Goal: Task Accomplishment & Management: Manage account settings

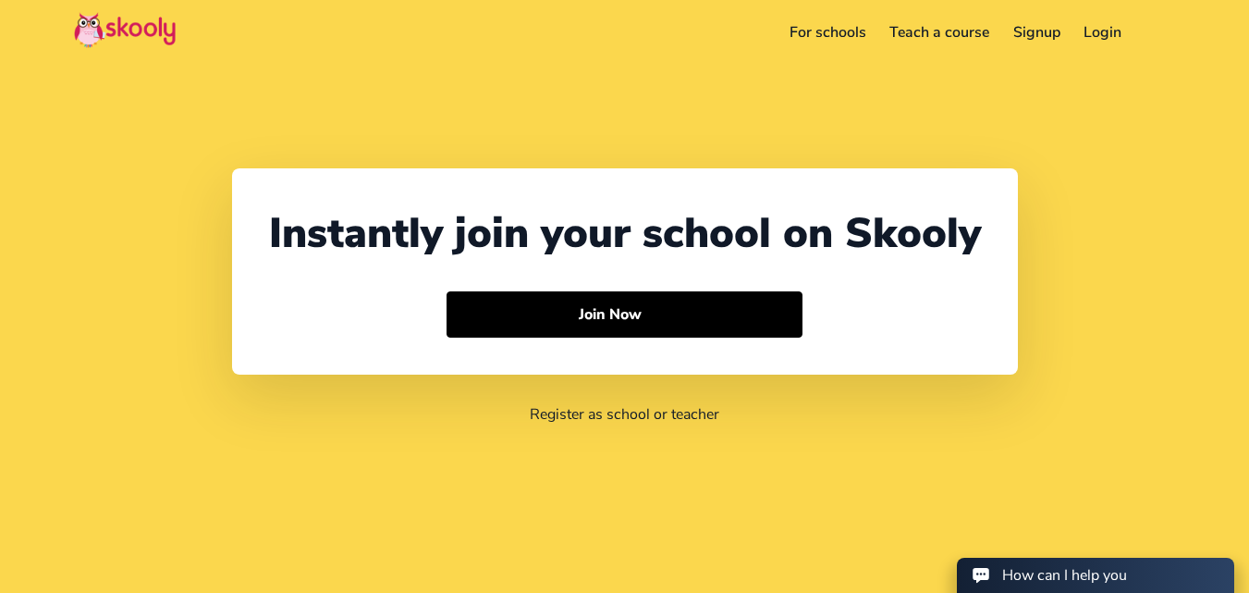
select select "91"
select select "[GEOGRAPHIC_DATA]"
select select "[GEOGRAPHIC_DATA]/[GEOGRAPHIC_DATA]"
click at [1097, 31] on link "Login" at bounding box center [1103, 33] width 62 height 30
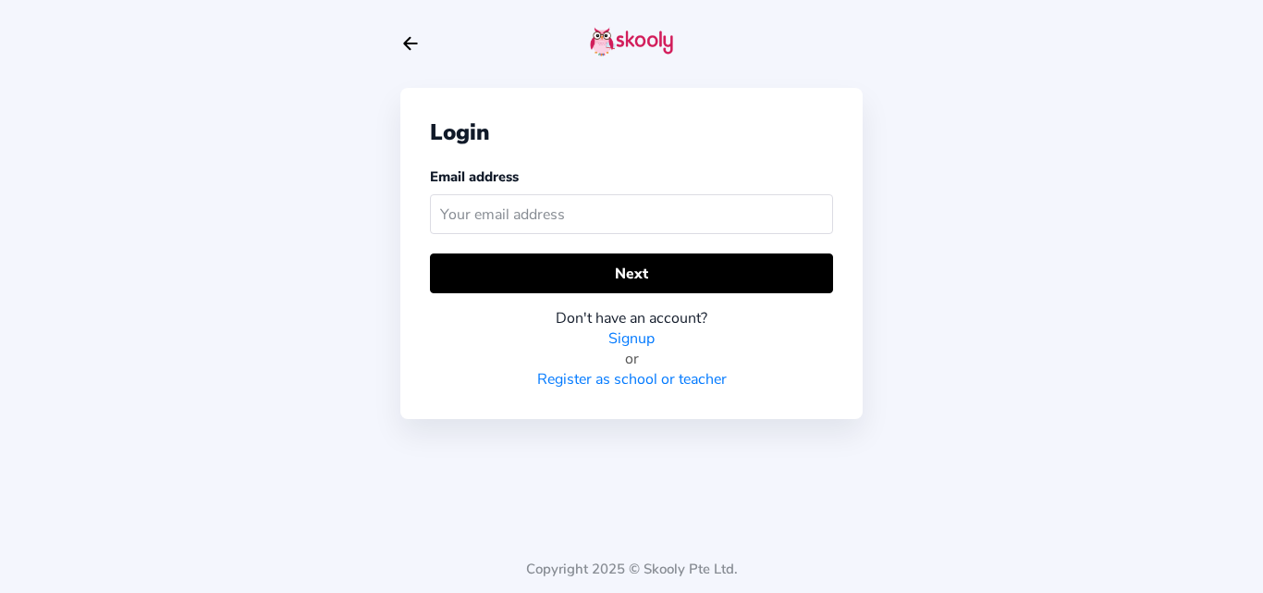
click at [692, 217] on input "text" at bounding box center [631, 214] width 403 height 40
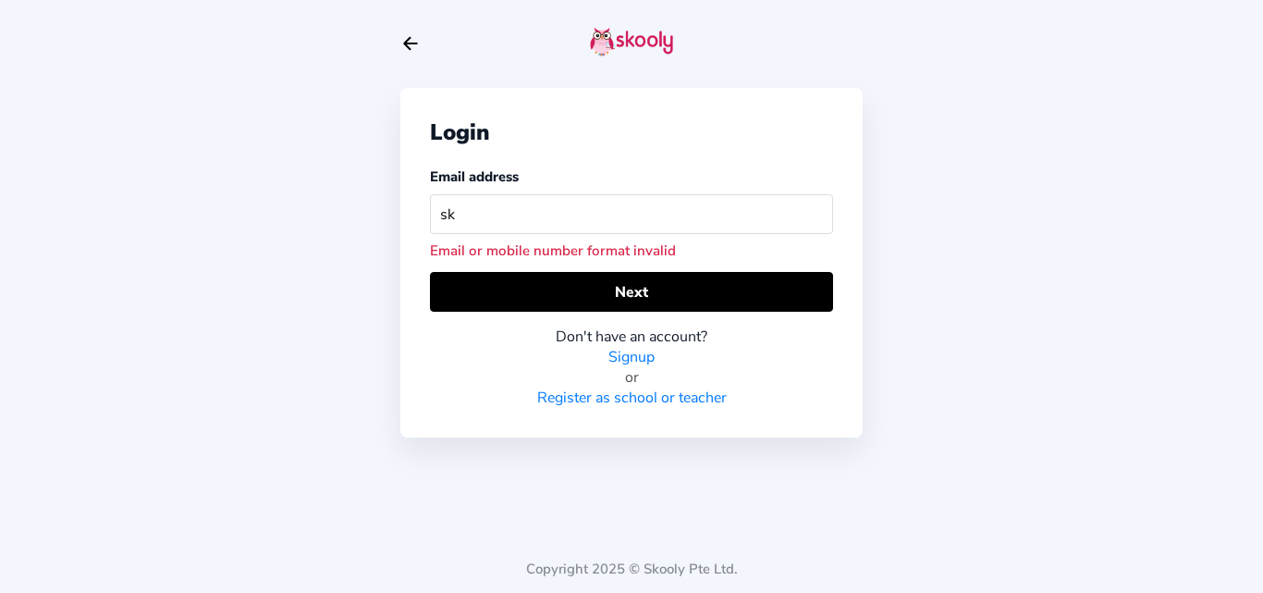
type input "s"
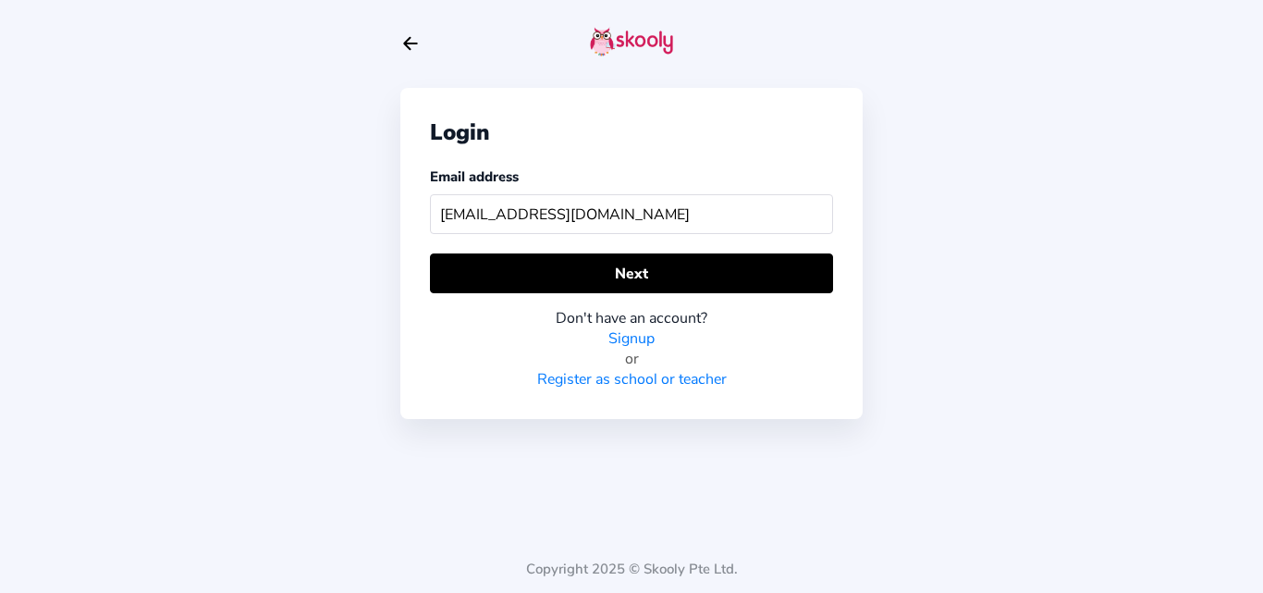
type input "onlineschool123@mailinator.com"
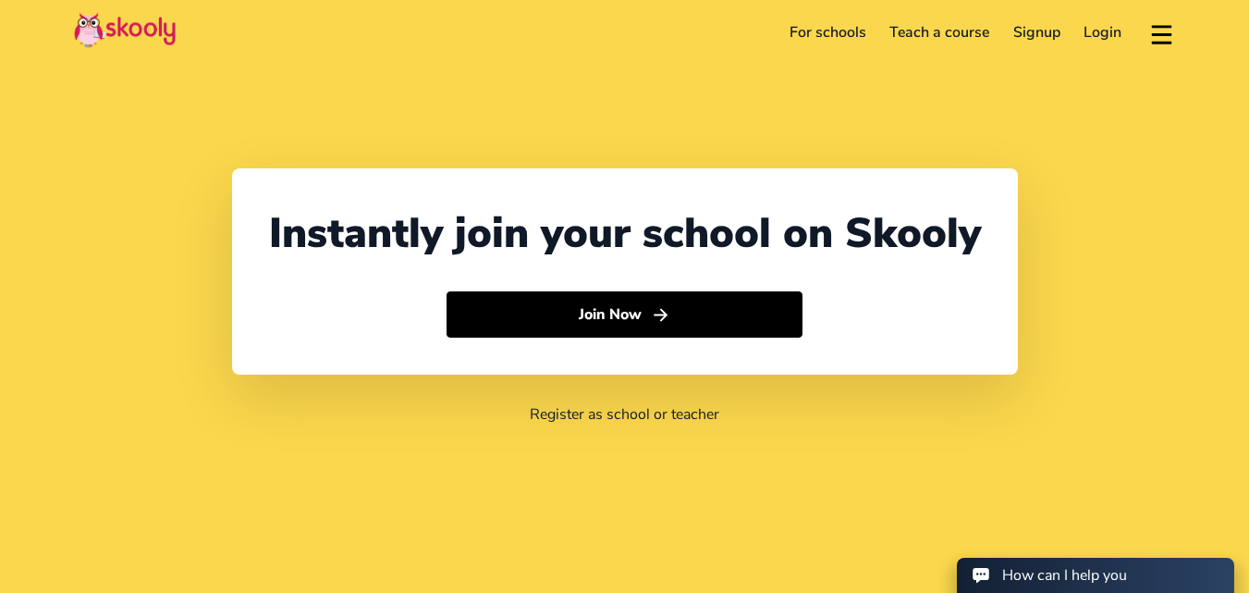
select select "91"
select select "[GEOGRAPHIC_DATA]"
select select "[GEOGRAPHIC_DATA]/[GEOGRAPHIC_DATA]"
click at [1100, 30] on link "Login" at bounding box center [1103, 33] width 62 height 30
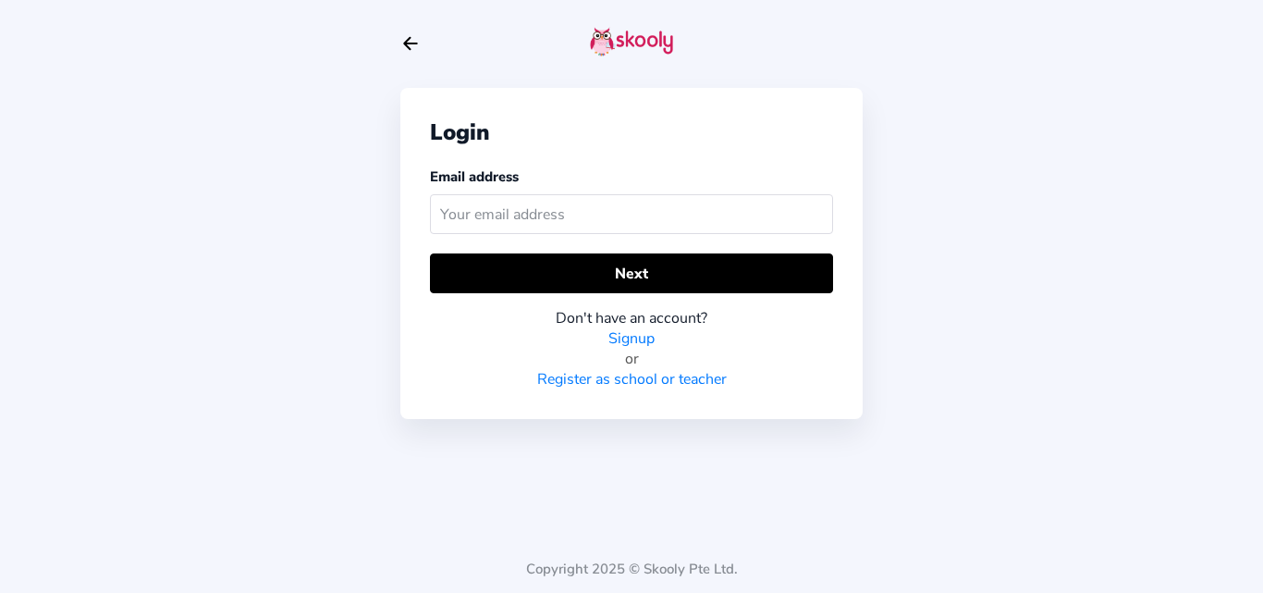
click at [597, 203] on input "text" at bounding box center [631, 214] width 403 height 40
type input "[EMAIL_ADDRESS][DOMAIN_NAME]"
